Goal: Task Accomplishment & Management: Complete application form

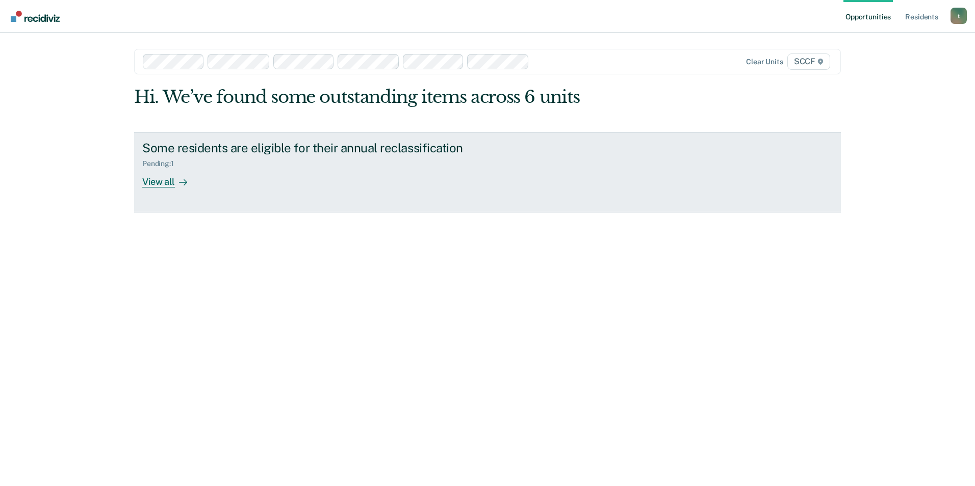
click at [159, 184] on div "View all" at bounding box center [170, 178] width 57 height 20
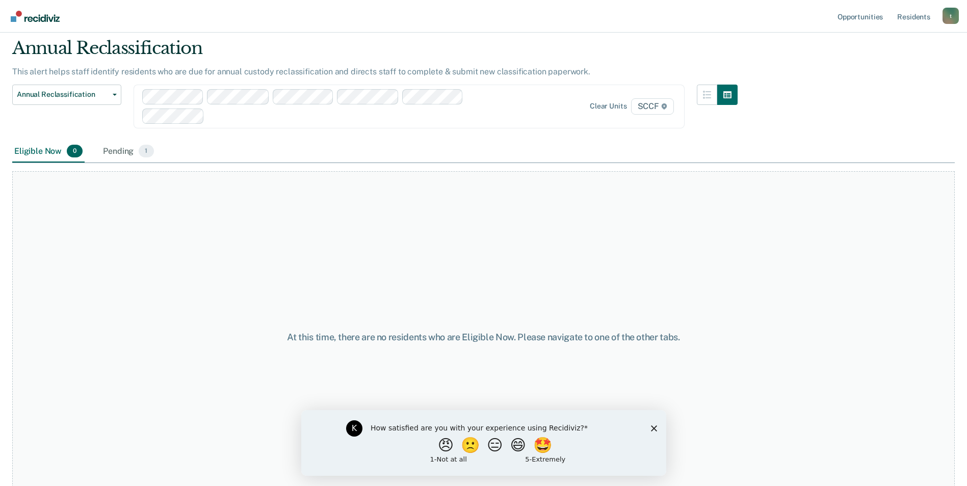
scroll to position [49, 0]
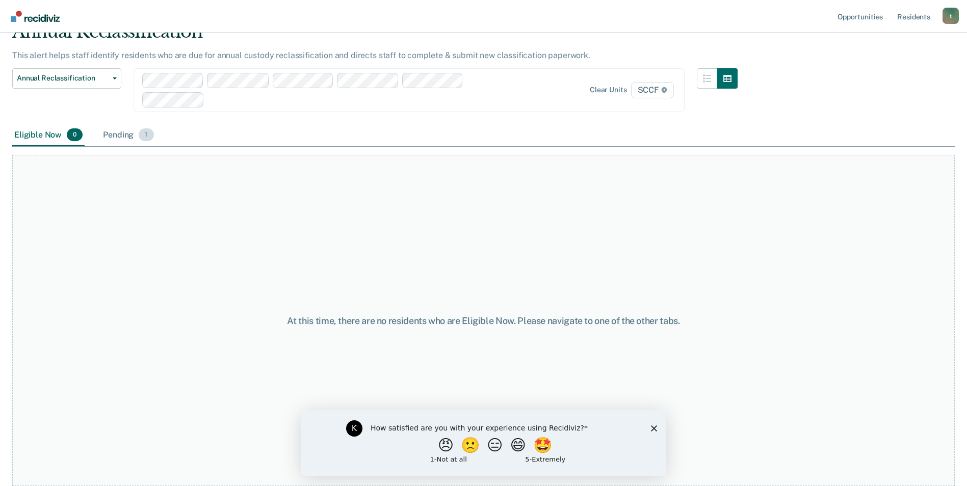
click at [115, 140] on div "Pending 1" at bounding box center [128, 135] width 55 height 22
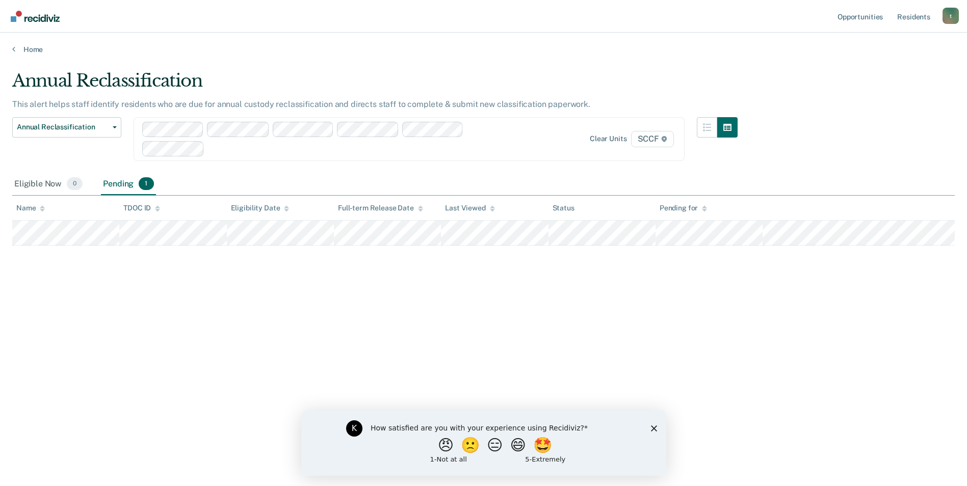
scroll to position [0, 0]
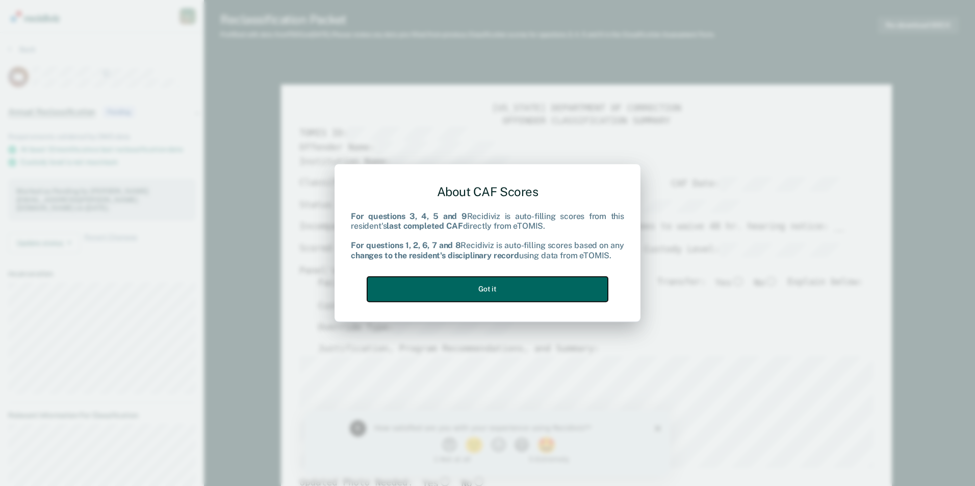
click at [499, 287] on button "Got it" at bounding box center [487, 289] width 241 height 25
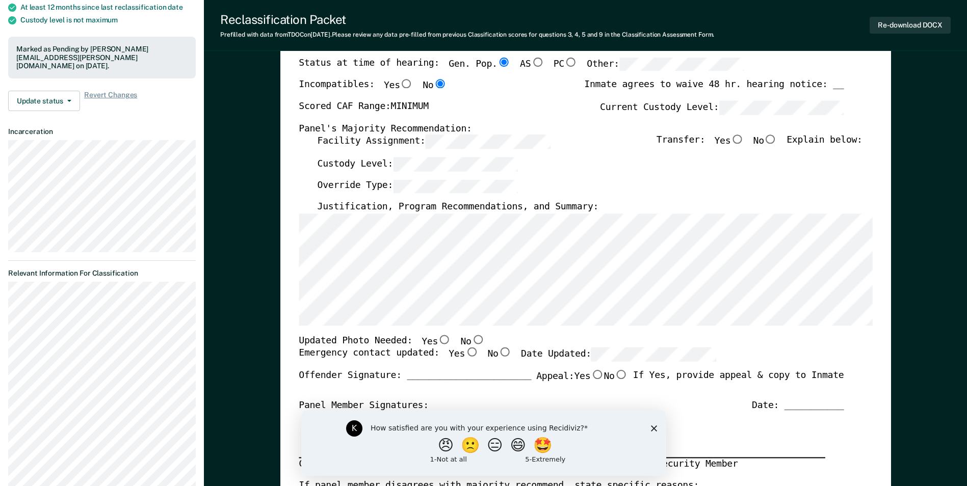
scroll to position [153, 0]
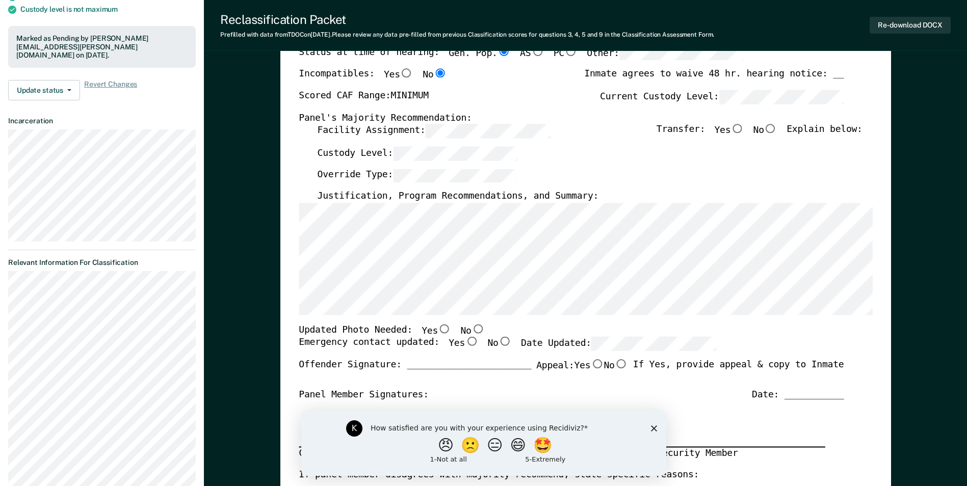
click at [656, 429] on icon "Close survey" at bounding box center [654, 428] width 6 height 6
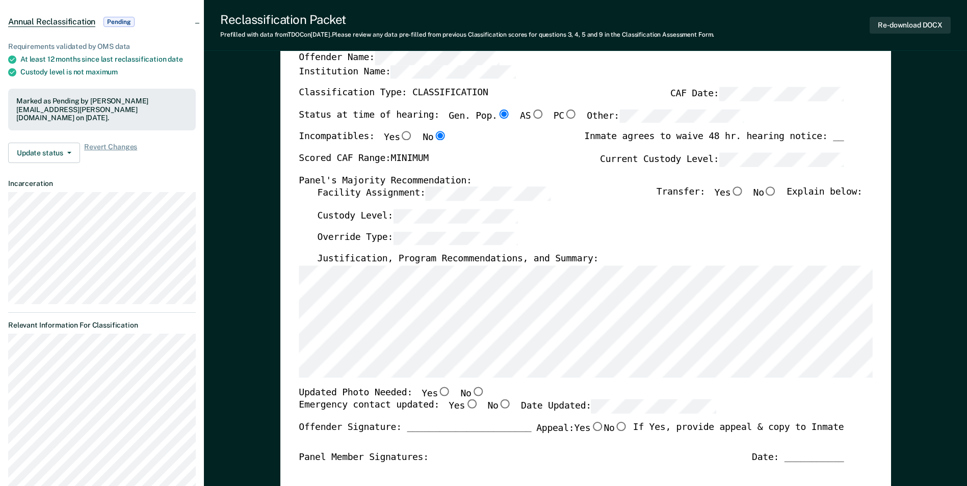
scroll to position [51, 0]
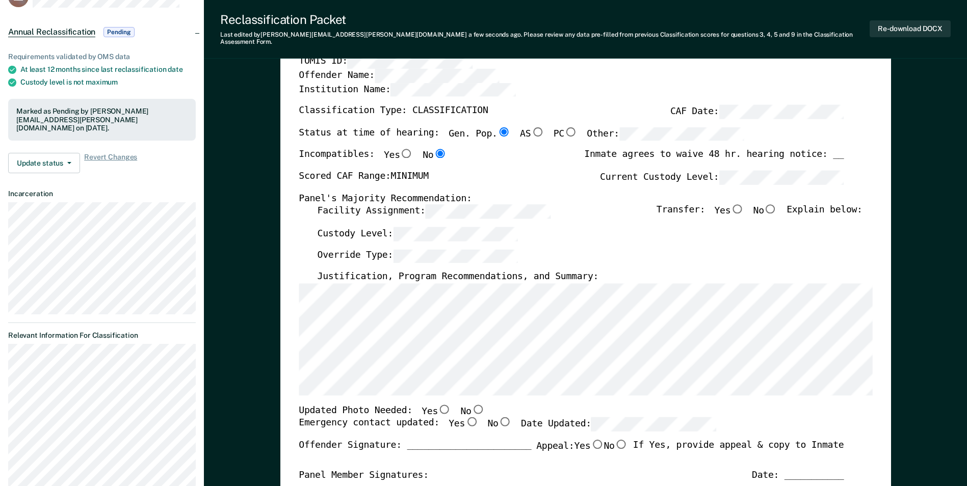
scroll to position [0, 0]
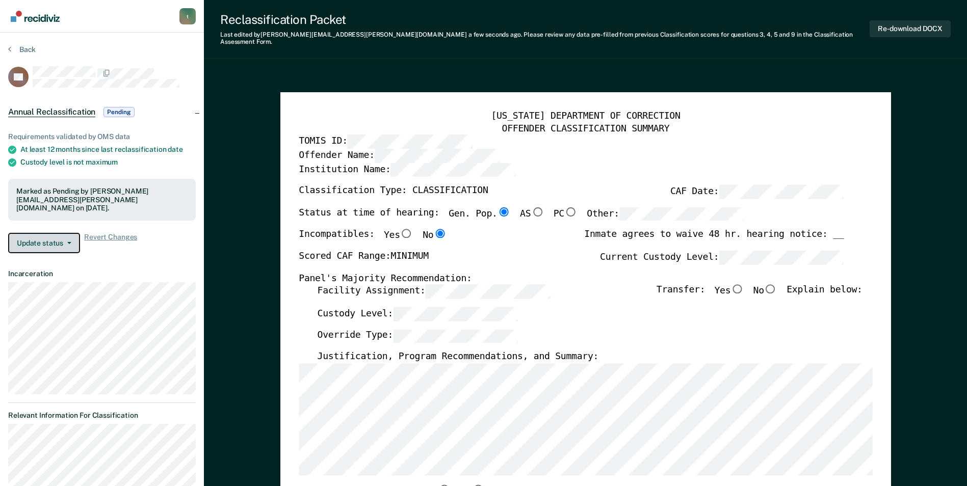
click at [69, 235] on button "Update status" at bounding box center [44, 243] width 72 height 20
click at [68, 242] on icon "button" at bounding box center [69, 243] width 4 height 2
click at [188, 18] on div "t" at bounding box center [187, 16] width 16 height 16
click at [906, 11] on div "Reclassification Packet Last edited by [PERSON_NAME][EMAIL_ADDRESS][PERSON_NAME…" at bounding box center [585, 29] width 763 height 59
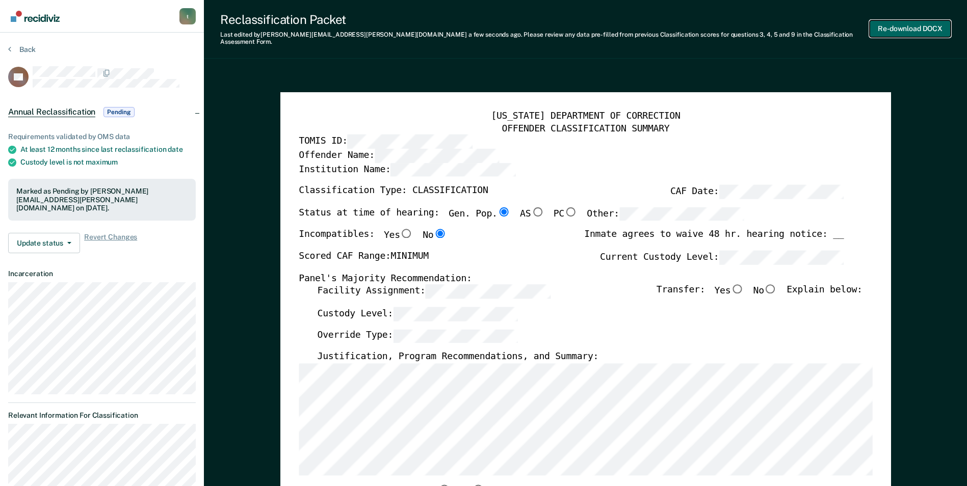
click at [906, 26] on button "Re-download DOCX" at bounding box center [910, 28] width 81 height 17
type textarea "x"
